Goal: Information Seeking & Learning: Learn about a topic

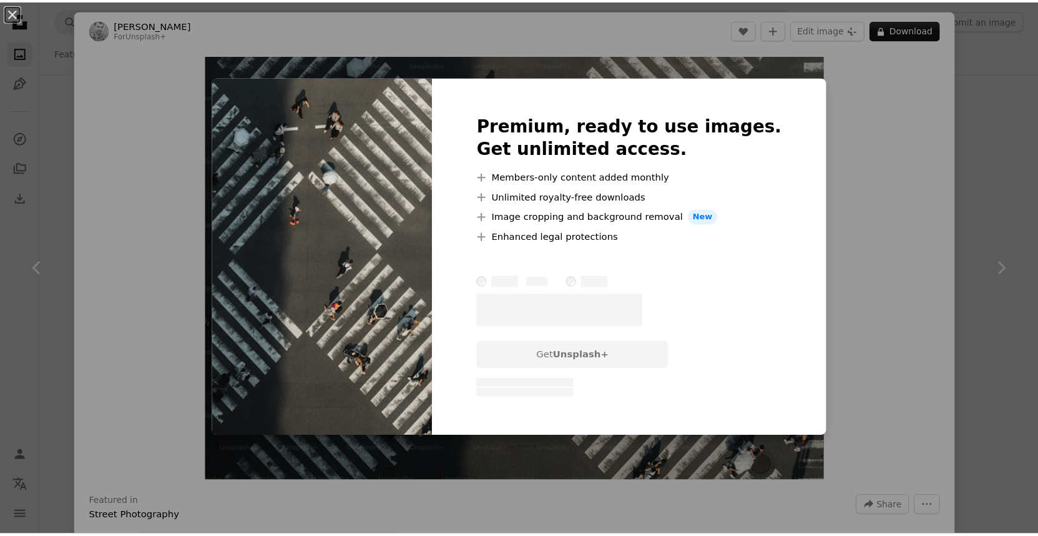
scroll to position [5274, 0]
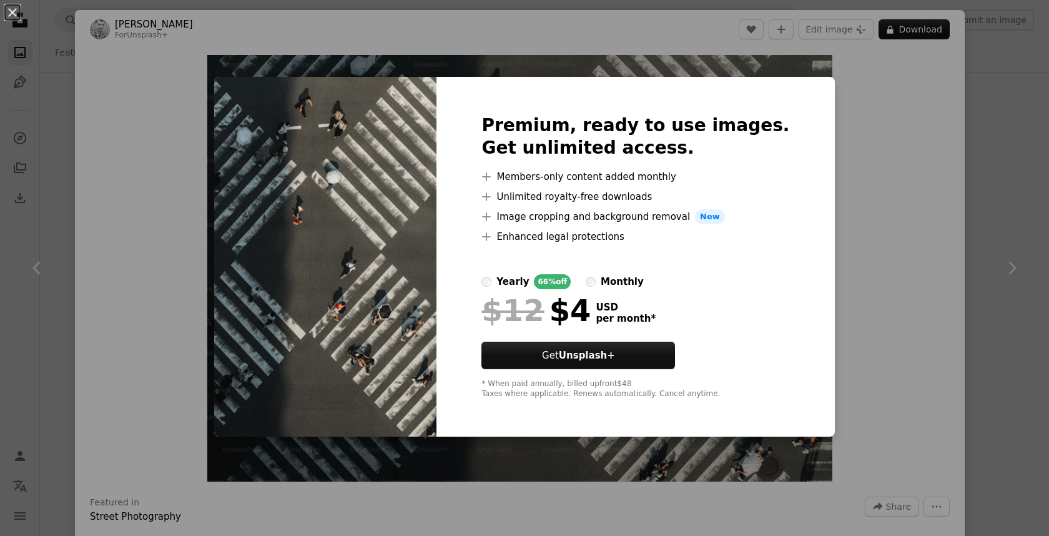
click at [880, 144] on div "An X shape Premium, ready to use images. Get unlimited access. A plus sign Memb…" at bounding box center [524, 268] width 1049 height 536
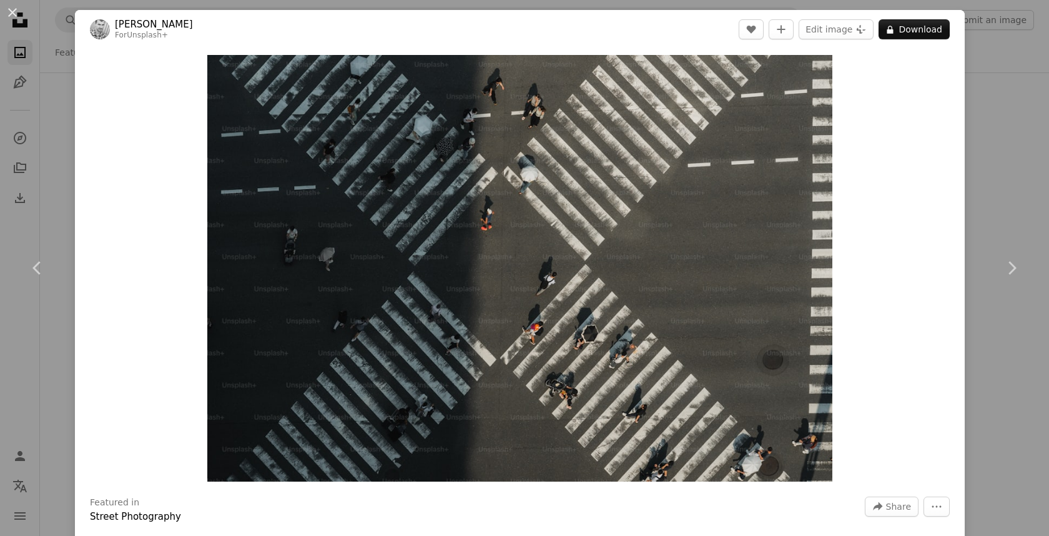
click at [990, 72] on div "An X shape Chevron left Chevron right [PERSON_NAME] For Unsplash+ A heart A plu…" at bounding box center [524, 268] width 1049 height 536
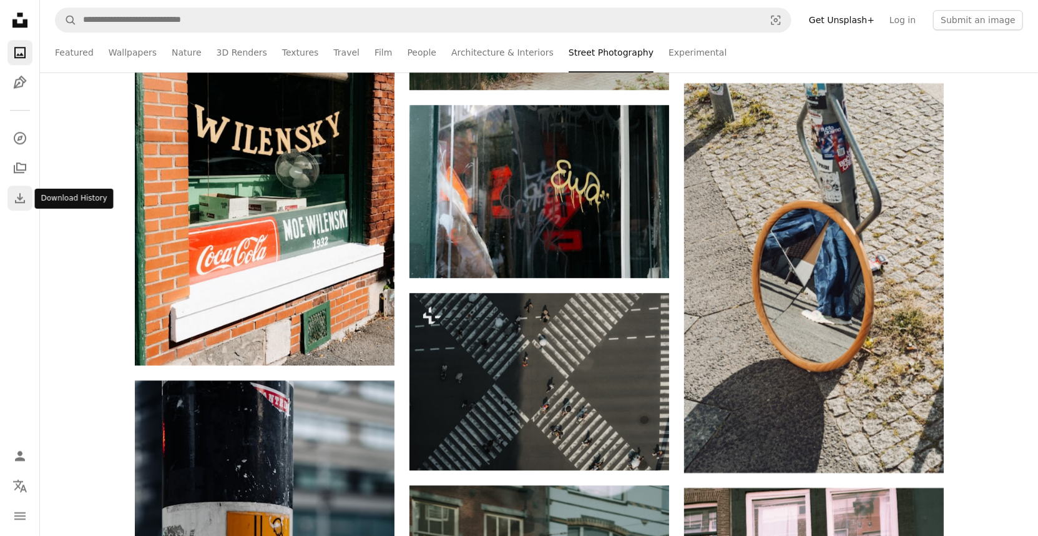
click at [19, 194] on icon "Download" at bounding box center [19, 197] width 15 height 15
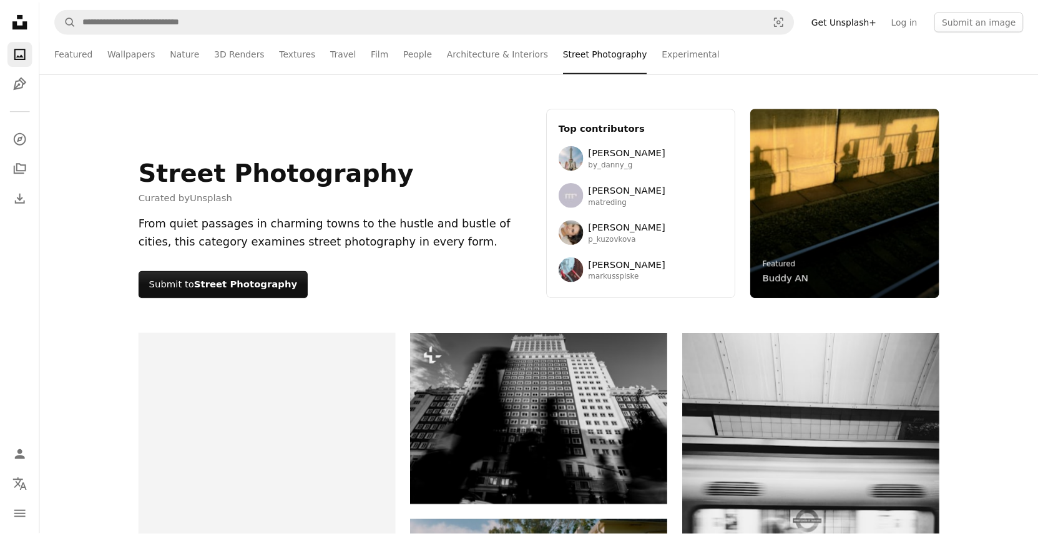
scroll to position [5274, 0]
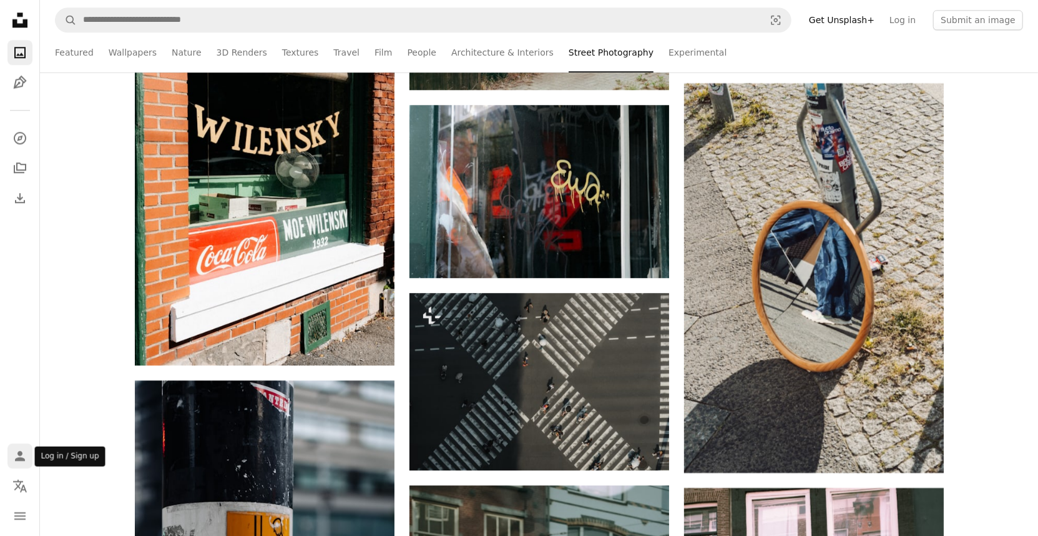
click at [20, 458] on icon "Log in / Sign up" at bounding box center [20, 456] width 10 height 10
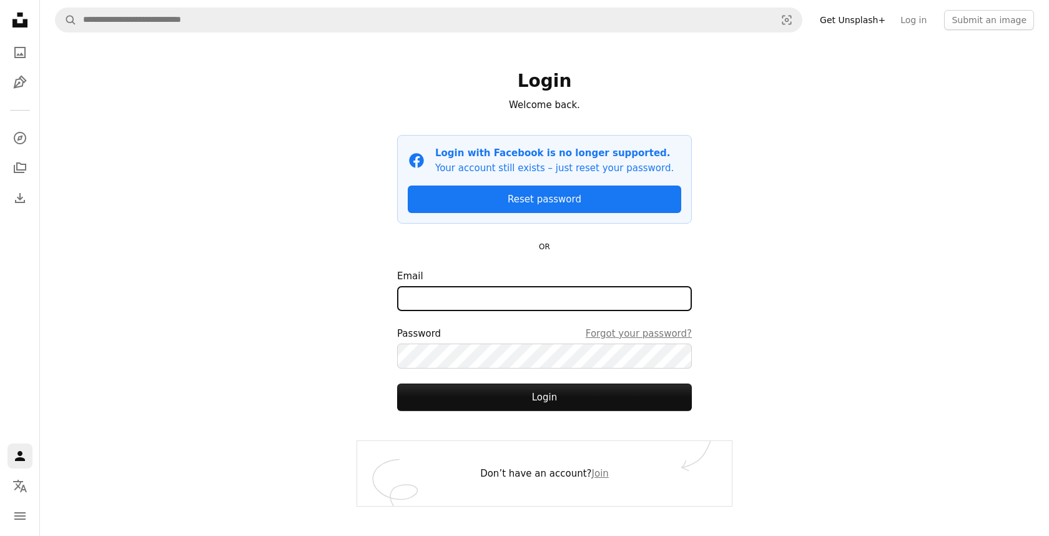
click at [434, 303] on input "Email" at bounding box center [544, 298] width 295 height 25
click at [328, 300] on div "A magnifying glass Visual search Get Unsplash+ Log in Submit an image Login Wel…" at bounding box center [544, 268] width 1009 height 536
click at [918, 17] on link "Log in" at bounding box center [913, 20] width 41 height 20
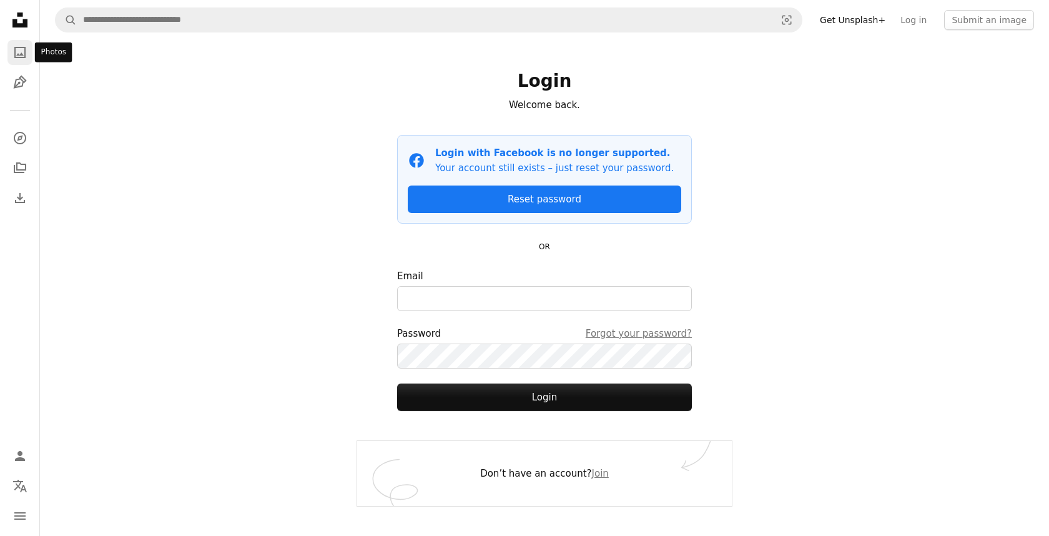
click at [19, 49] on icon "A photo" at bounding box center [19, 52] width 15 height 15
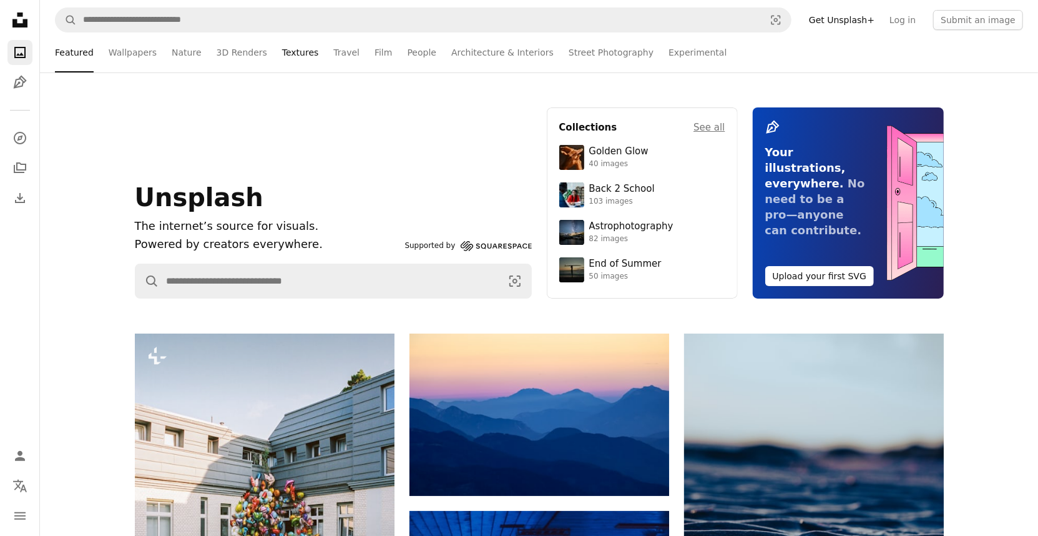
click at [296, 57] on link "Textures" at bounding box center [300, 52] width 37 height 40
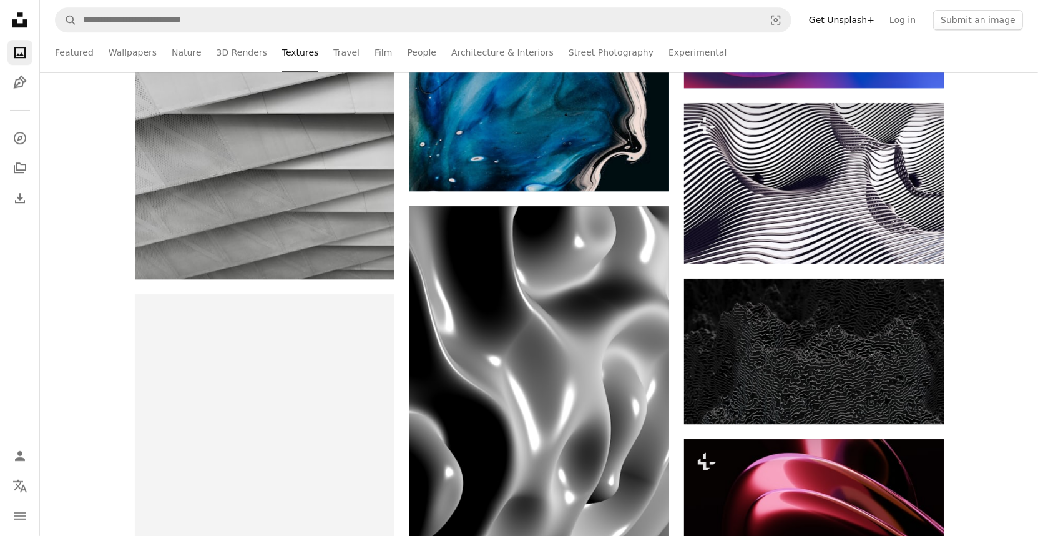
scroll to position [2701, 0]
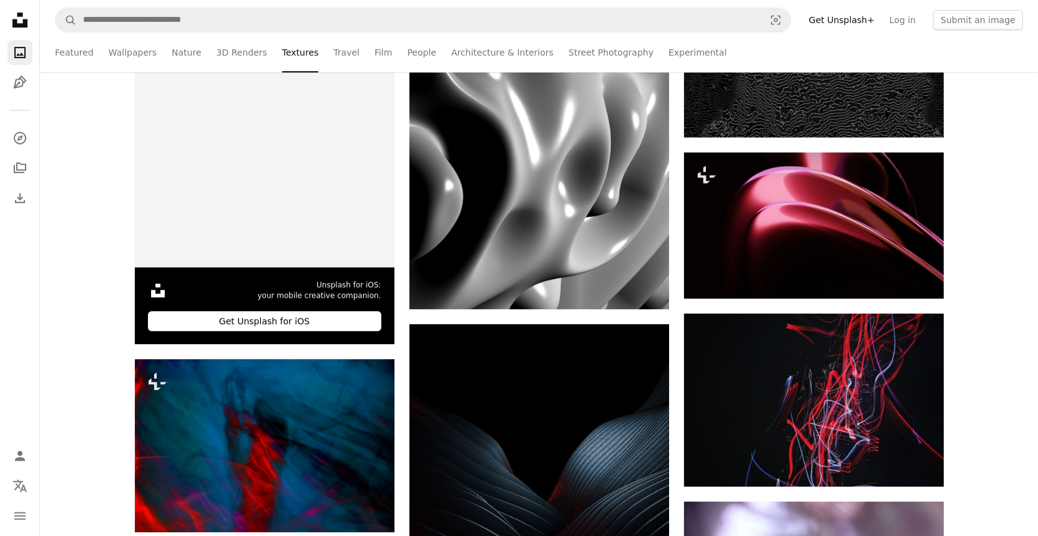
click at [383, 53] on ul "Featured Wallpapers Nature 3D Renders Textures Travel Film People Architecture …" at bounding box center [539, 52] width 968 height 40
click at [375, 53] on link "Film" at bounding box center [383, 52] width 17 height 40
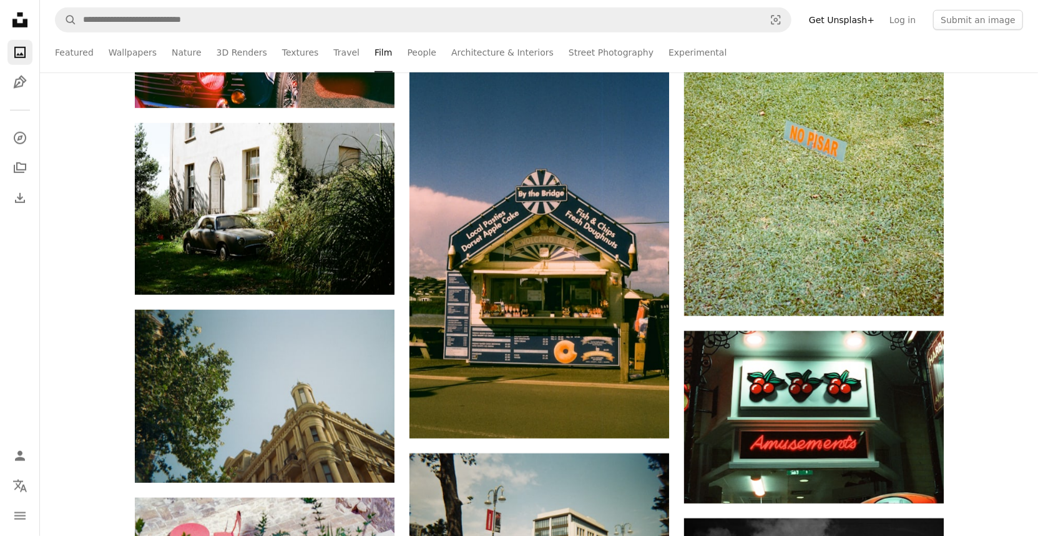
scroll to position [1012, 0]
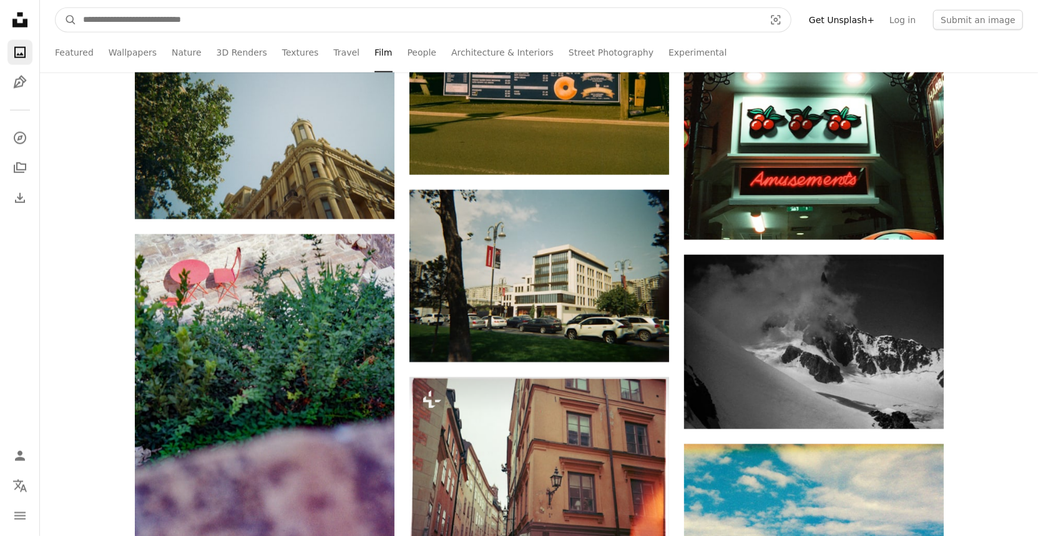
click at [350, 21] on input "Find visuals sitewide" at bounding box center [419, 20] width 684 height 24
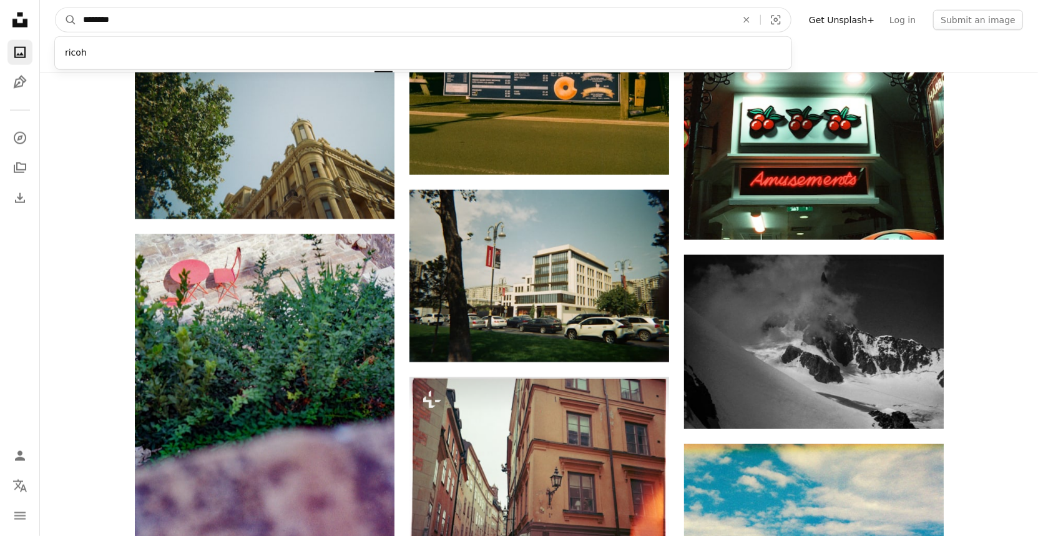
type input "*********"
click button "A magnifying glass" at bounding box center [66, 20] width 21 height 24
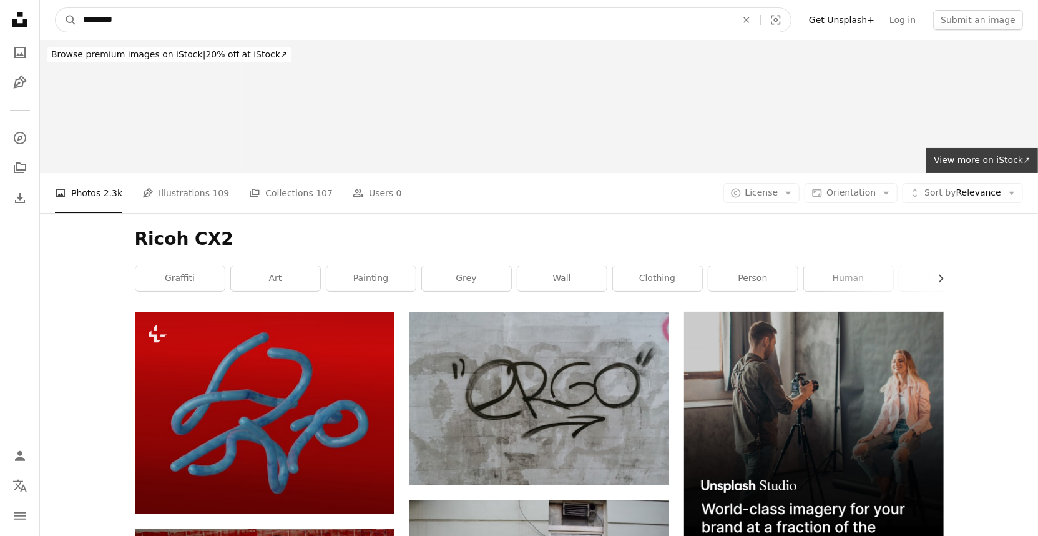
click at [182, 21] on input "*********" at bounding box center [405, 20] width 656 height 24
type input "*****"
click button "A magnifying glass" at bounding box center [66, 20] width 21 height 24
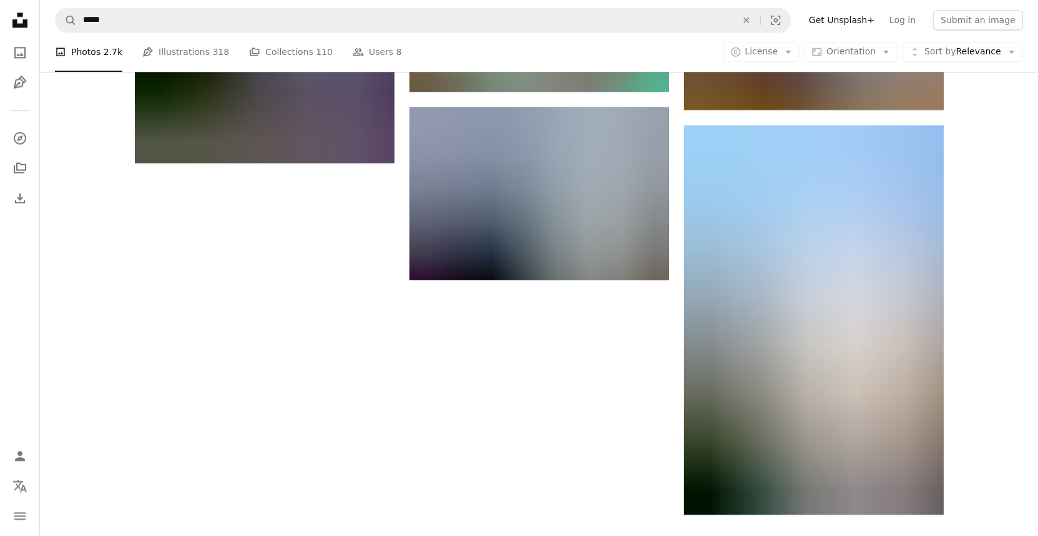
scroll to position [2072, 0]
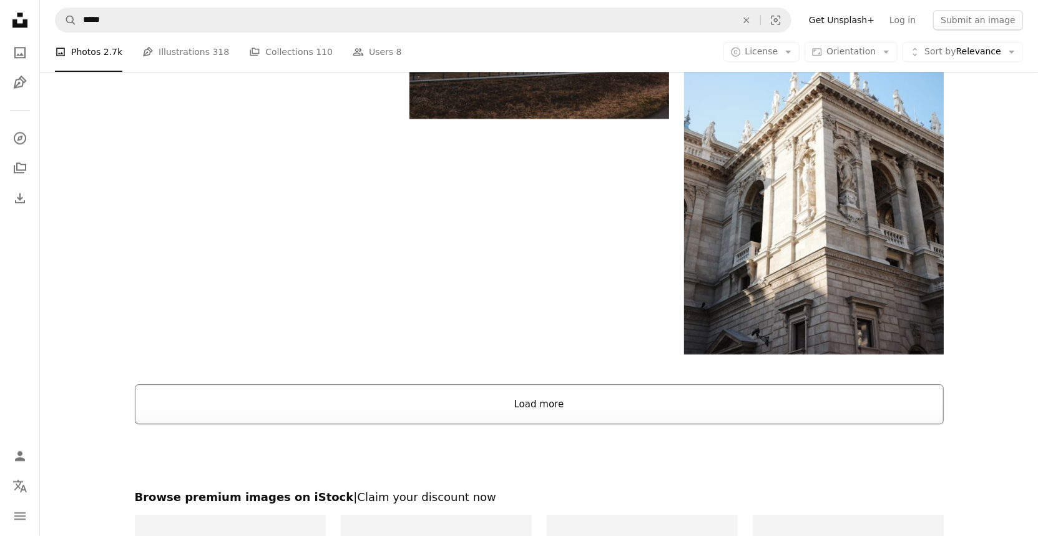
click at [509, 393] on button "Load more" at bounding box center [539, 404] width 809 height 40
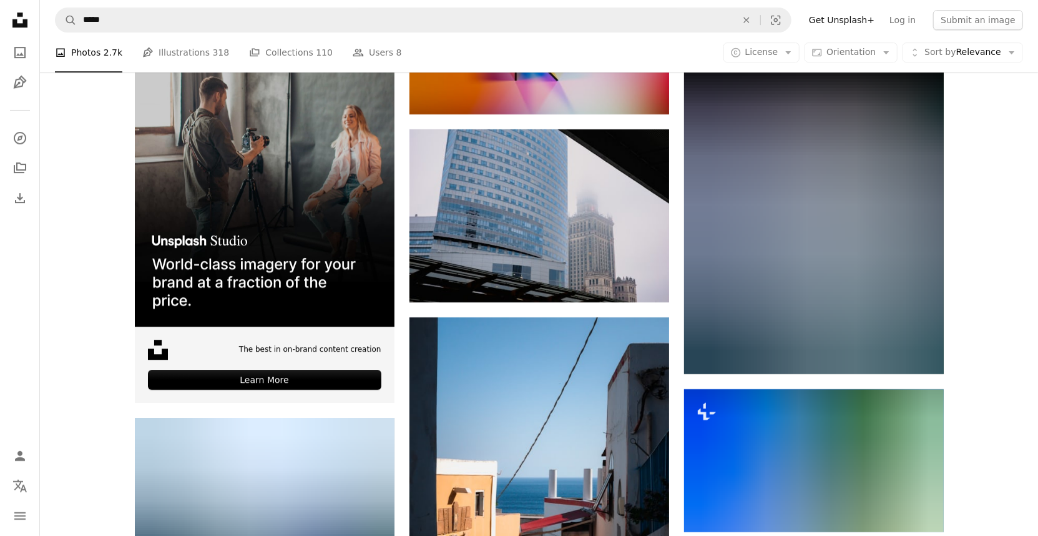
scroll to position [3119, 0]
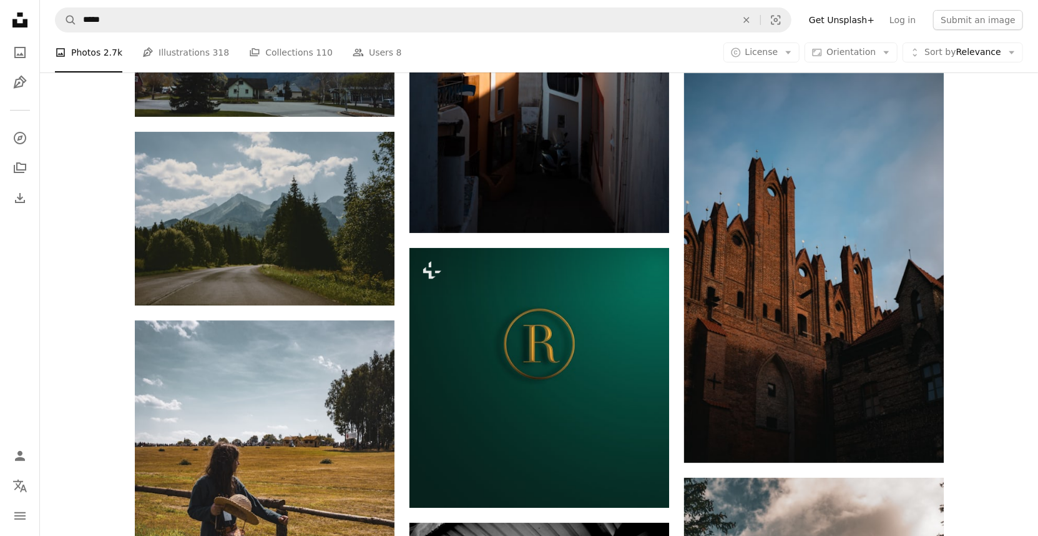
click at [27, 18] on icon "Unsplash logo Unsplash Home" at bounding box center [19, 19] width 25 height 25
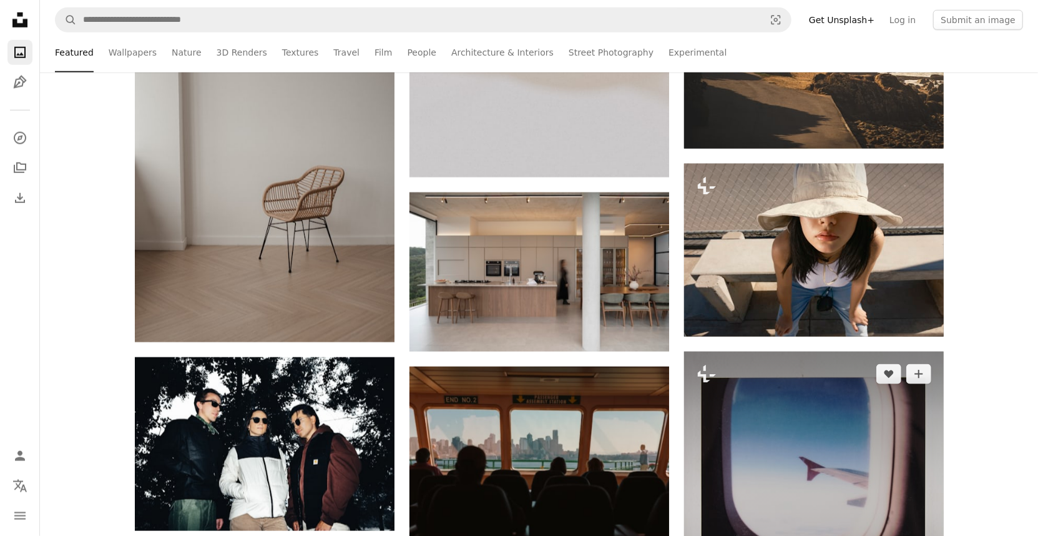
scroll to position [3925, 0]
